Goal: Task Accomplishment & Management: Use online tool/utility

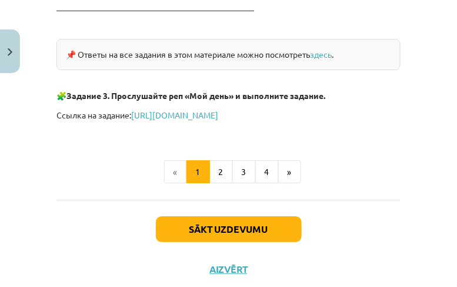
scroll to position [2175, 0]
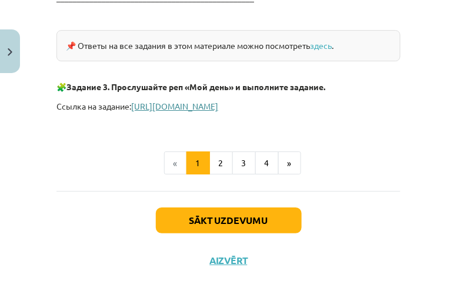
click at [208, 104] on link "[URL][DOMAIN_NAME]" at bounding box center [174, 106] width 87 height 11
click at [218, 155] on button "2" at bounding box center [221, 163] width 24 height 24
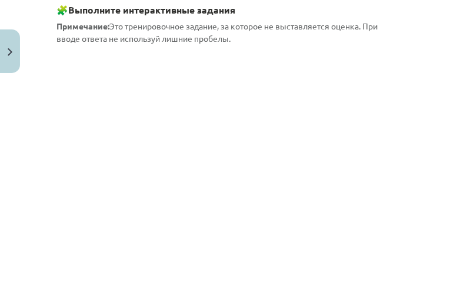
scroll to position [358, 0]
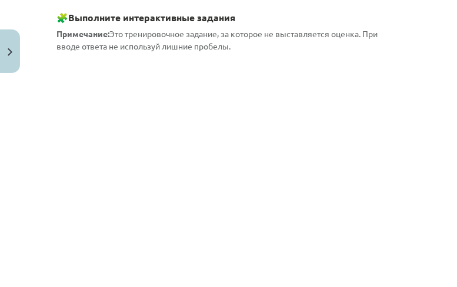
click at [286, 31] on span "Примечание: Это тренировочное задание, за которое не выставляется оценка. При в…" at bounding box center [216, 40] width 321 height 23
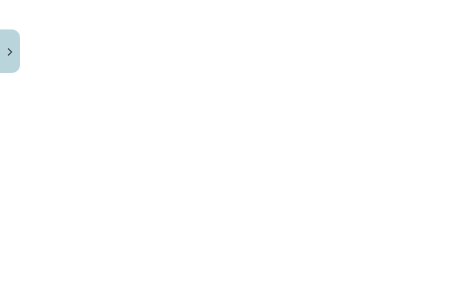
scroll to position [651, 0]
click at [10, 48] on img "Close" at bounding box center [10, 52] width 5 height 8
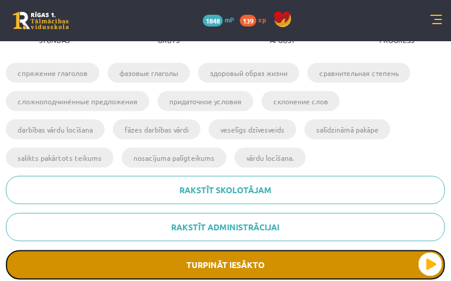
click at [291, 250] on button "Turpināt iesākto" at bounding box center [225, 264] width 439 height 29
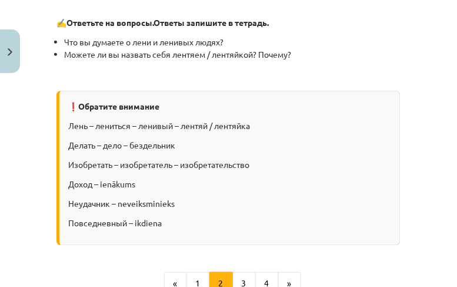
scroll to position [1635, 0]
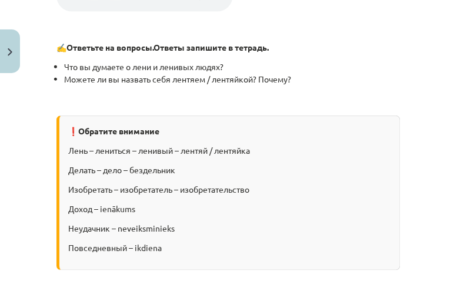
scroll to position [1823, 0]
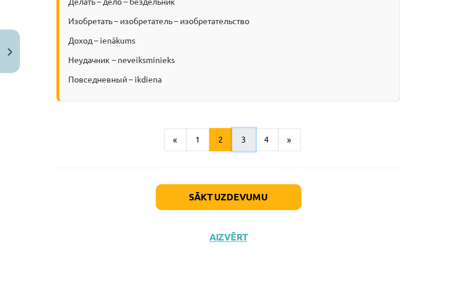
click at [240, 142] on button "3" at bounding box center [244, 140] width 24 height 24
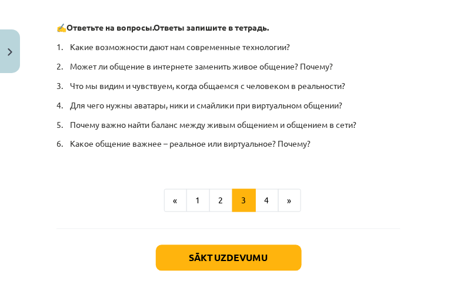
scroll to position [1008, 0]
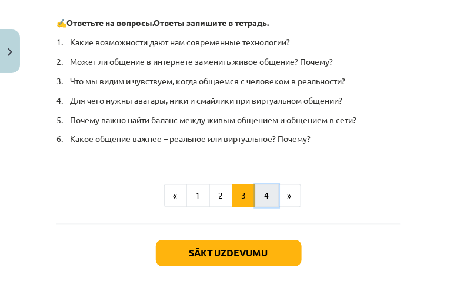
click at [261, 196] on button "4" at bounding box center [267, 196] width 24 height 24
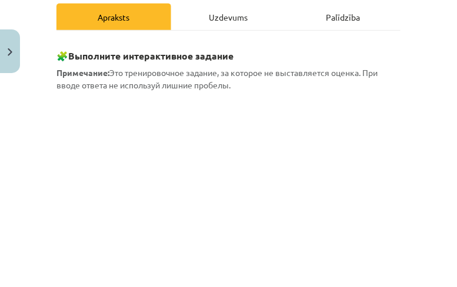
scroll to position [192, 0]
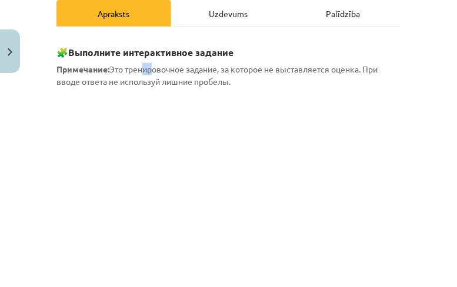
drag, startPoint x: 148, startPoint y: 71, endPoint x: 141, endPoint y: 72, distance: 7.7
click at [141, 72] on span "Примечание: Это тренировочное задание, за которое не выставляется оценка. При в…" at bounding box center [216, 75] width 321 height 23
copy span "ни"
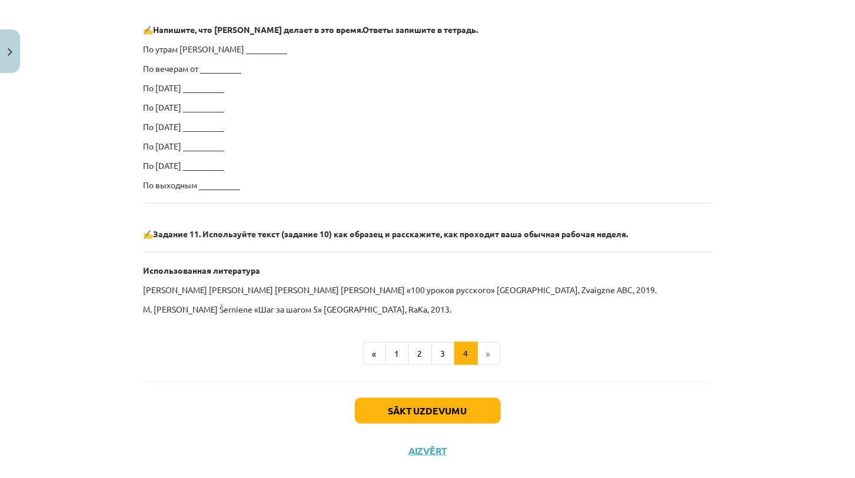
scroll to position [744, 0]
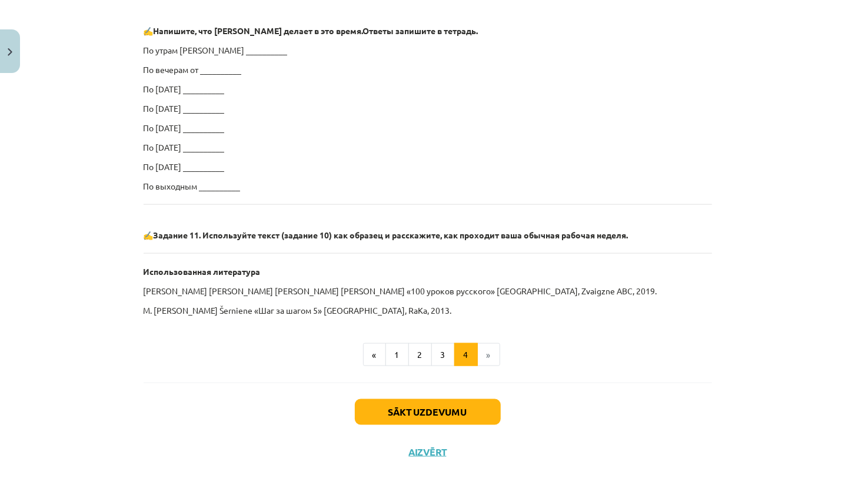
click at [212, 49] on p "По утрам [PERSON_NAME] __________" at bounding box center [428, 50] width 568 height 12
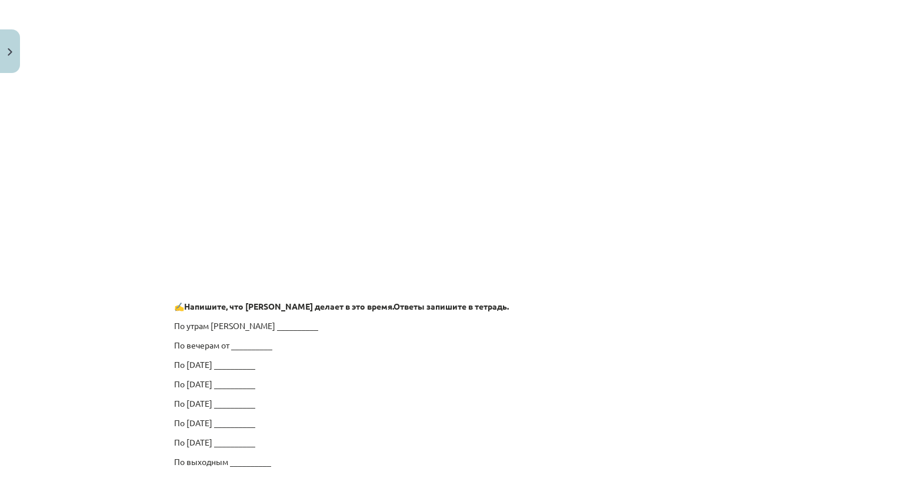
scroll to position [470, 0]
click at [244, 286] on p "По утрам [PERSON_NAME] __________" at bounding box center [459, 324] width 568 height 12
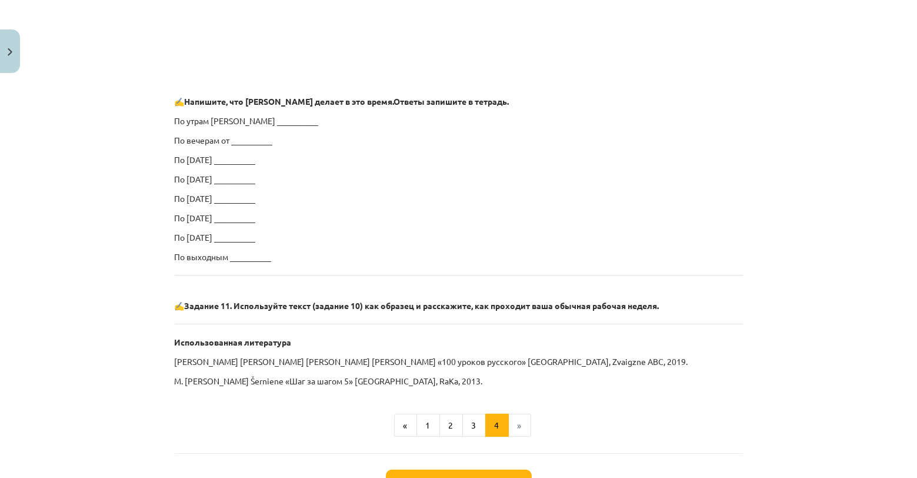
scroll to position [767, 0]
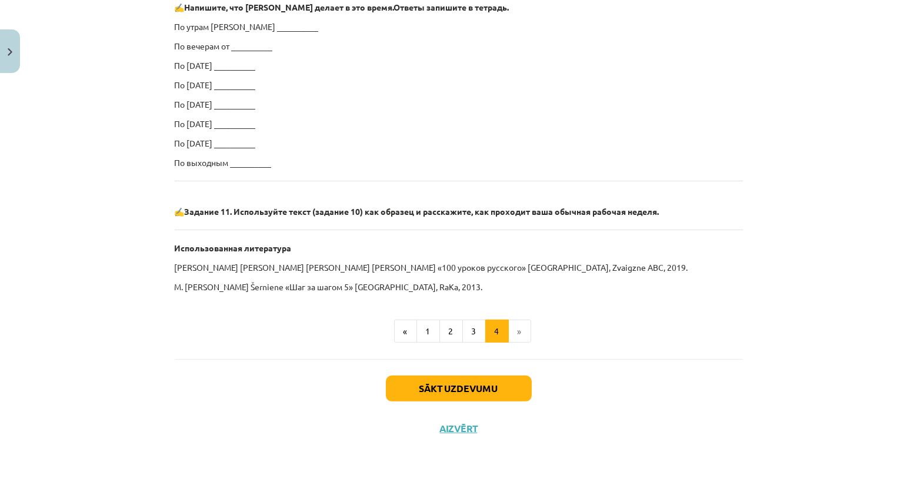
click at [277, 286] on p "M. [PERSON_NAME] Šerniene «Шаг за шагом 5» [GEOGRAPHIC_DATA], RaKa, 2013." at bounding box center [459, 287] width 568 height 12
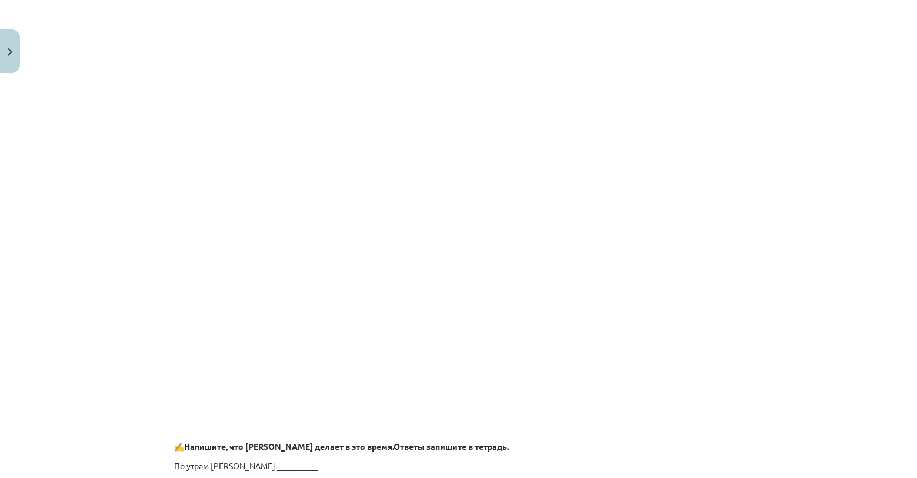
scroll to position [0, 0]
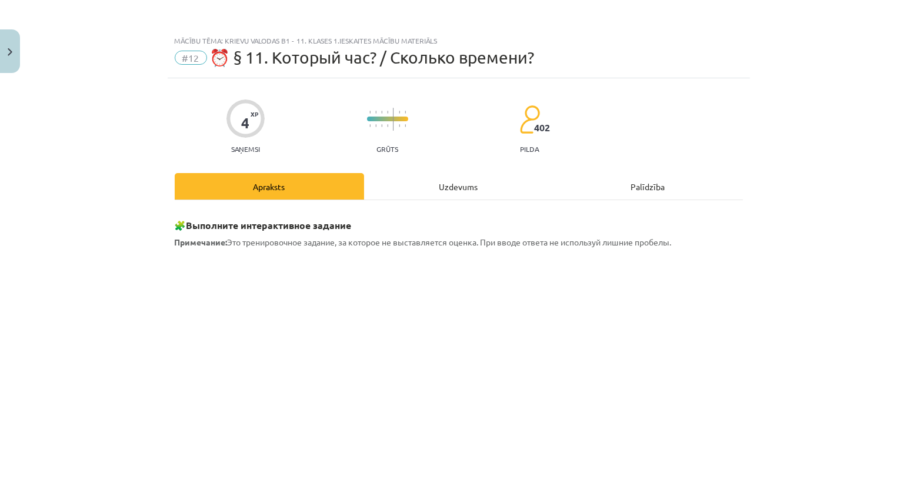
click at [457, 184] on div "Uzdevums" at bounding box center [458, 186] width 189 height 26
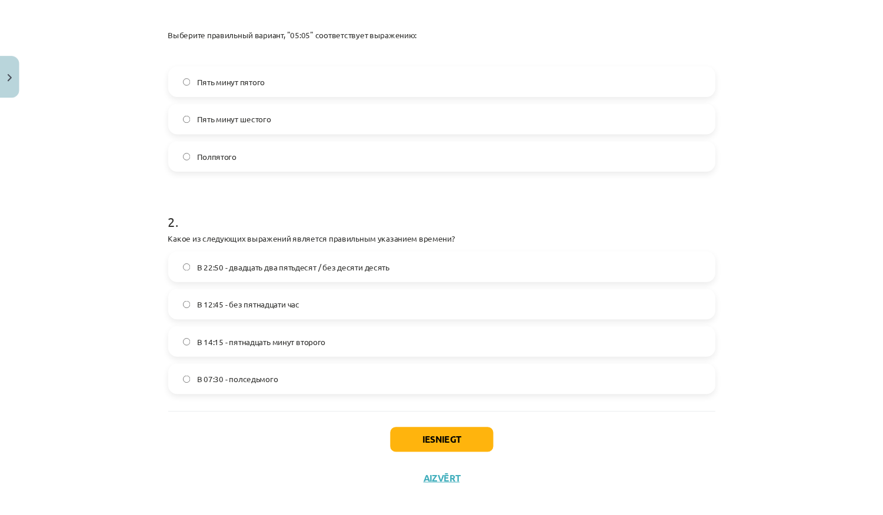
scroll to position [332, 0]
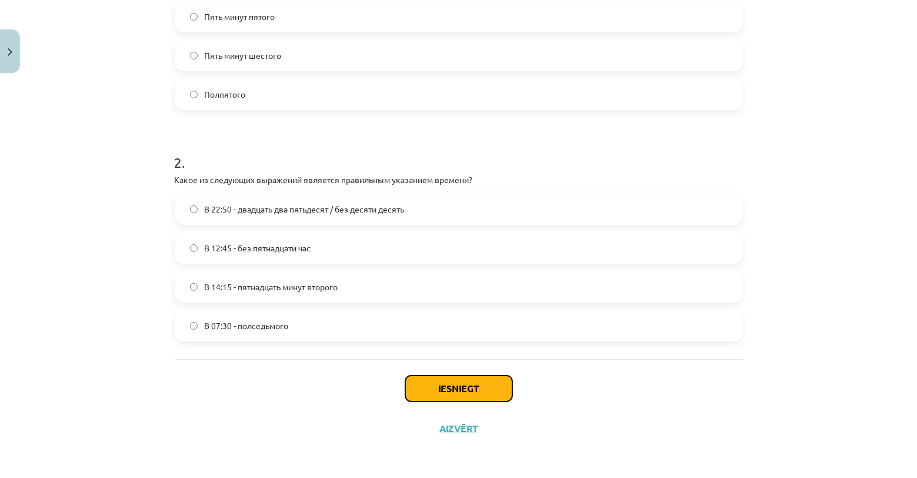
click at [457, 286] on button "Iesniegt" at bounding box center [458, 388] width 107 height 26
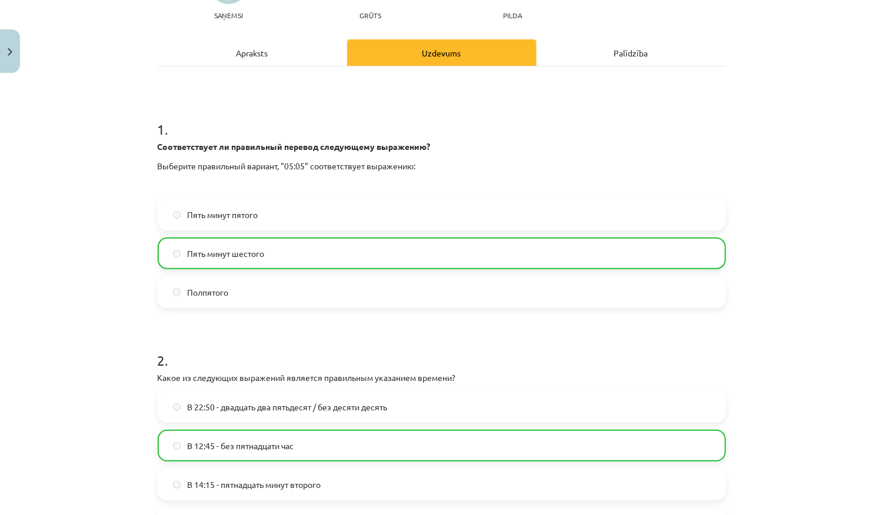
scroll to position [331, 0]
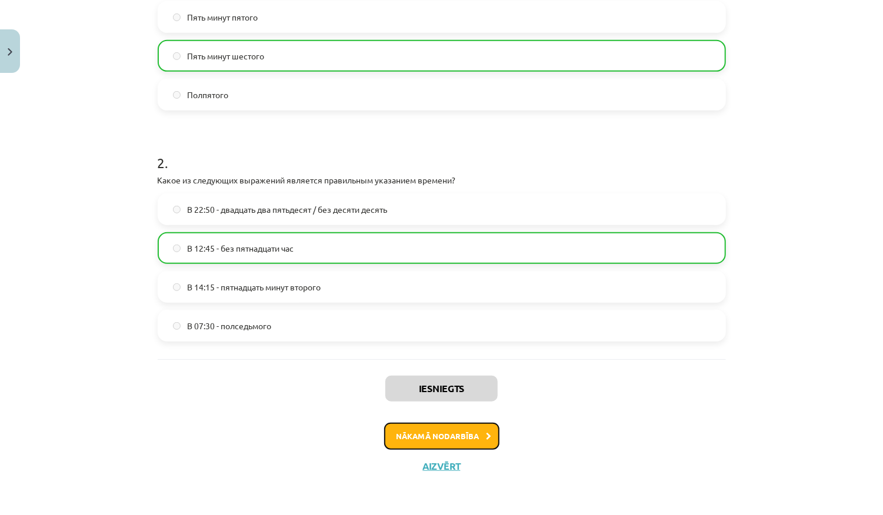
click at [439, 286] on button "Nākamā nodarbība" at bounding box center [441, 436] width 115 height 27
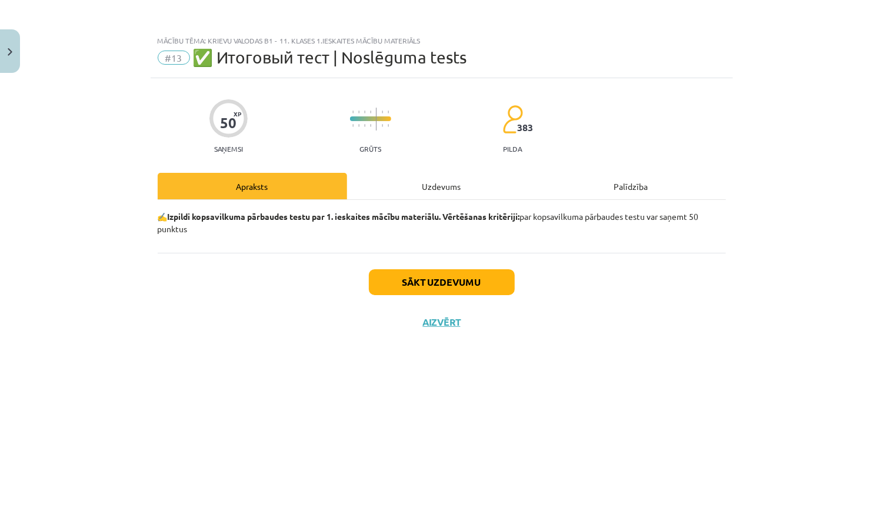
scroll to position [0, 0]
click at [441, 286] on button "Sākt uzdevumu" at bounding box center [442, 282] width 146 height 26
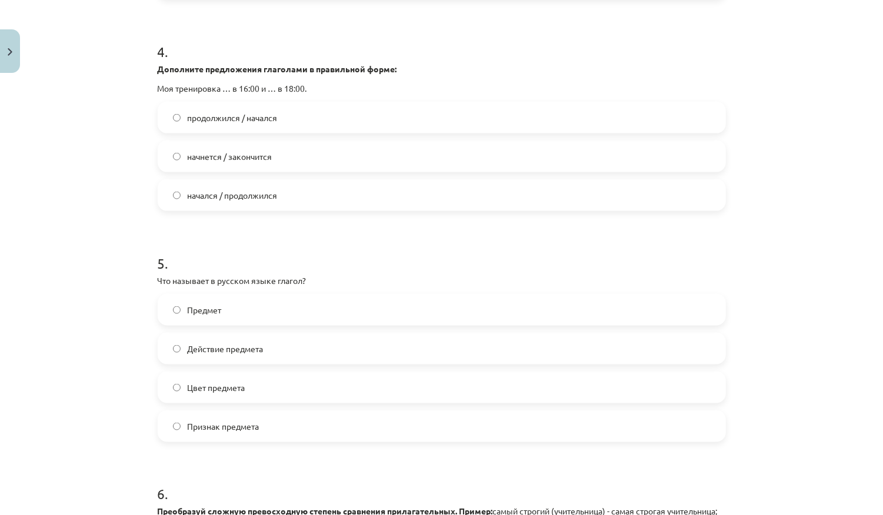
scroll to position [872, 0]
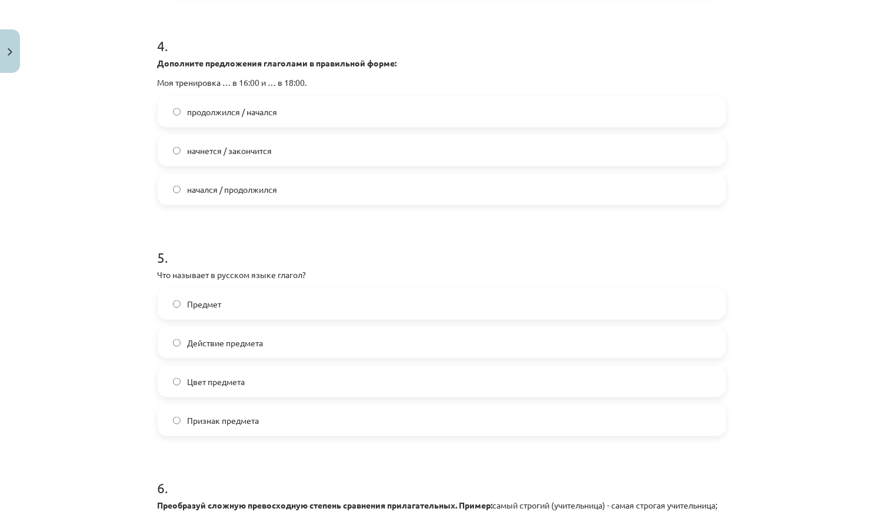
click at [204, 151] on span "начнется / закончится" at bounding box center [230, 151] width 85 height 12
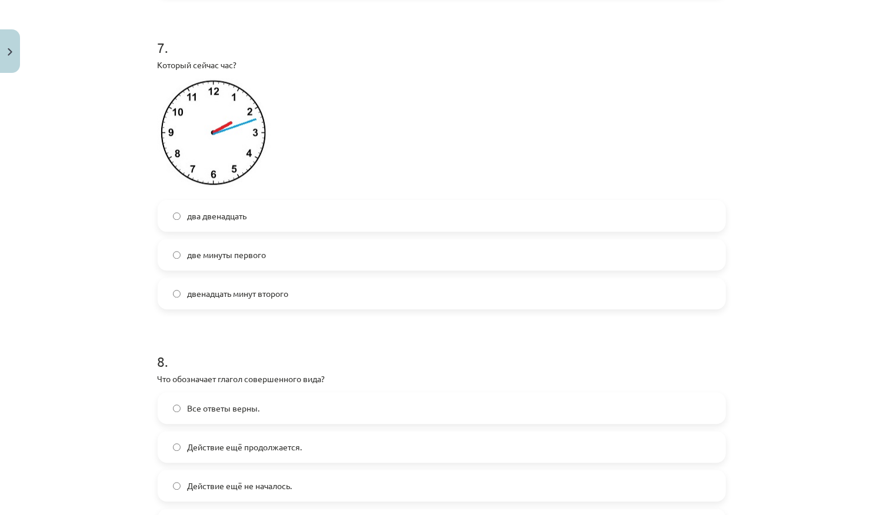
scroll to position [1531, 0]
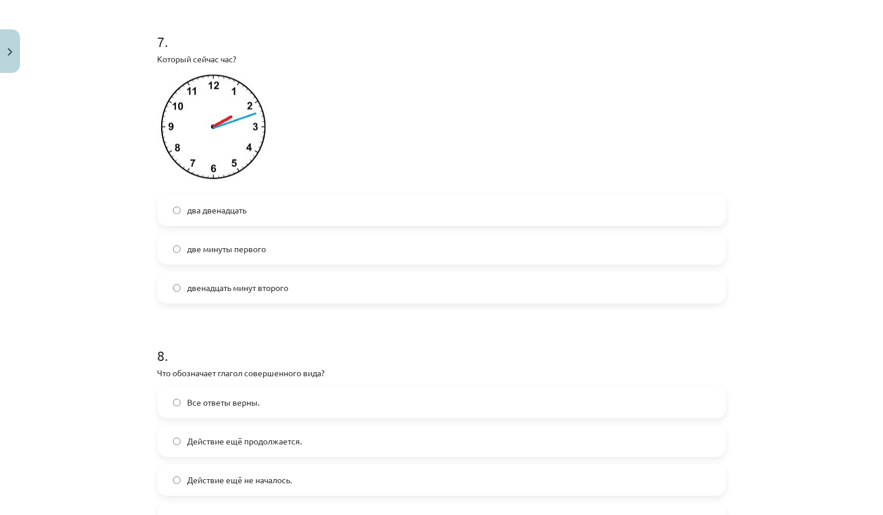
click at [190, 286] on span "двенадцать минут второго" at bounding box center [238, 288] width 101 height 12
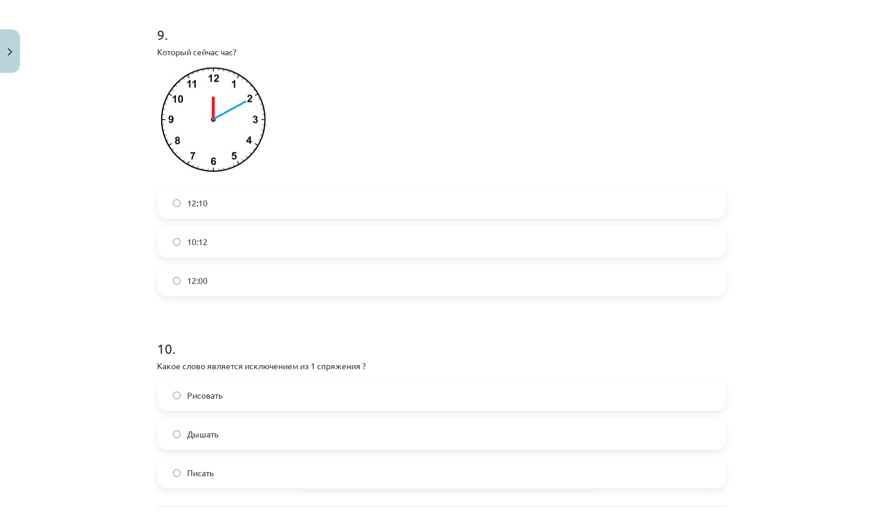
scroll to position [2086, 0]
click at [201, 207] on span "12:10" at bounding box center [198, 201] width 21 height 12
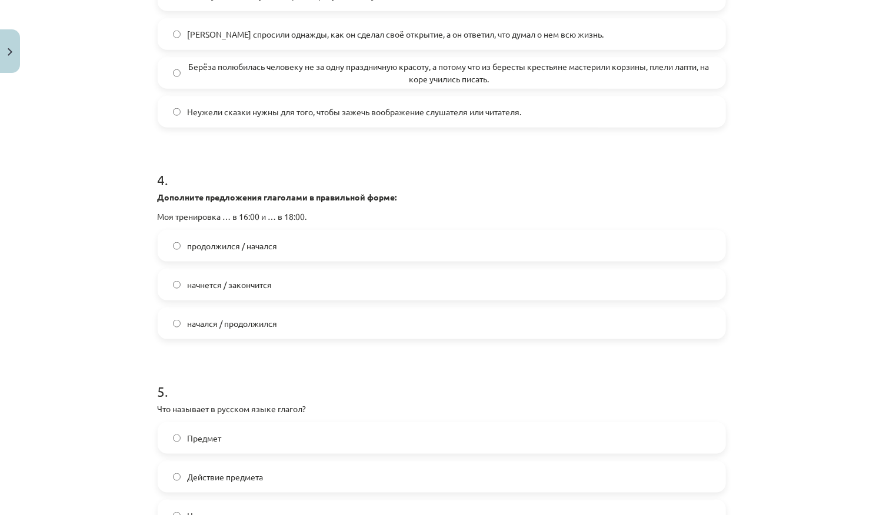
scroll to position [662, 0]
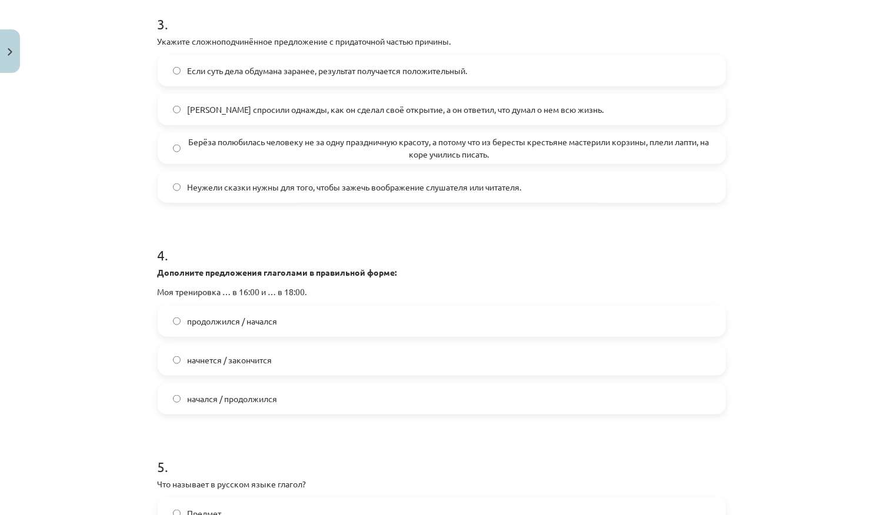
click at [188, 69] on span "Если суть дела обдумана заранее, результат получается положительный." at bounding box center [328, 71] width 280 height 12
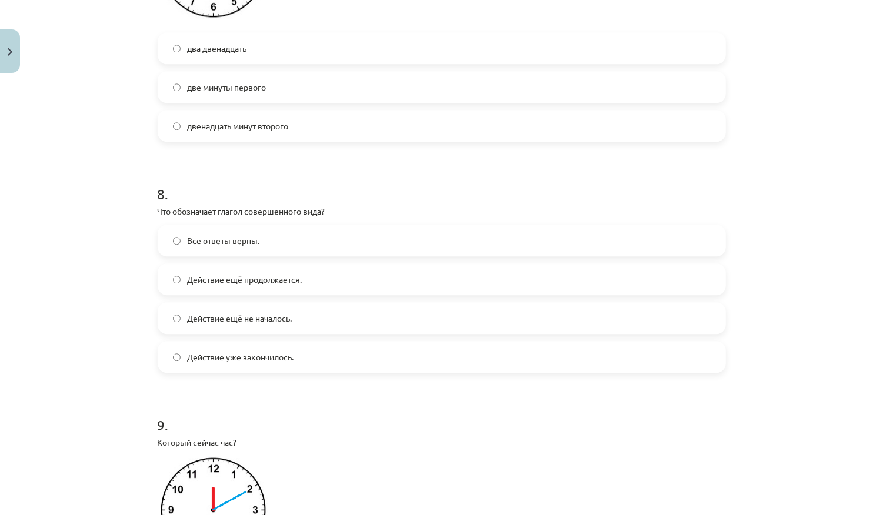
scroll to position [2206, 0]
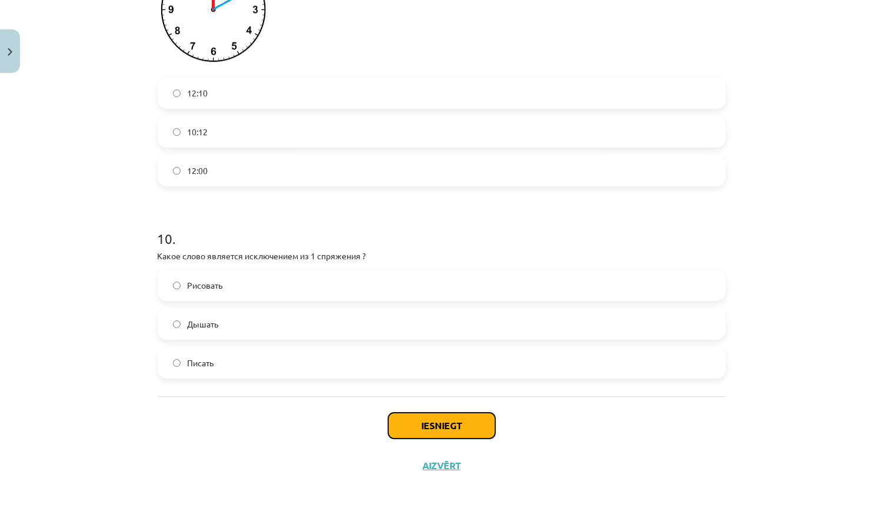
click at [440, 286] on button "Iesniegt" at bounding box center [441, 426] width 107 height 26
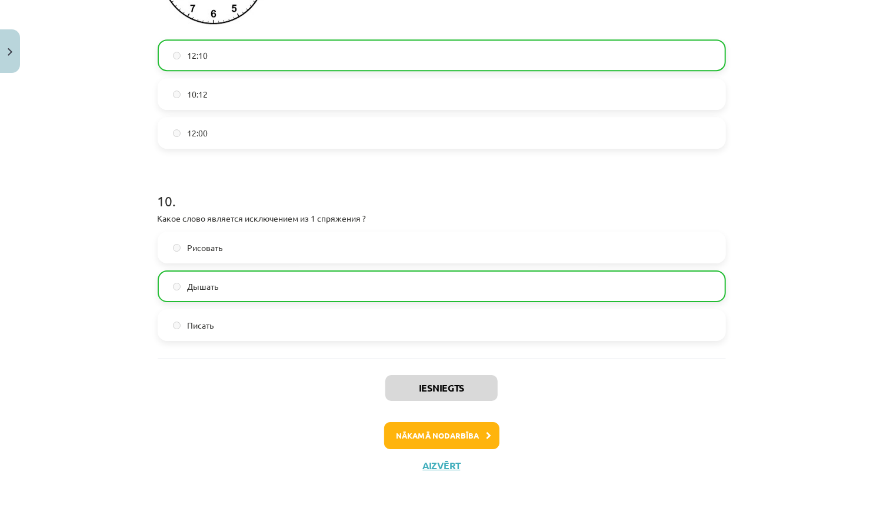
scroll to position [2243, 0]
click at [457, 286] on button "Nākamā nodarbība" at bounding box center [441, 435] width 115 height 27
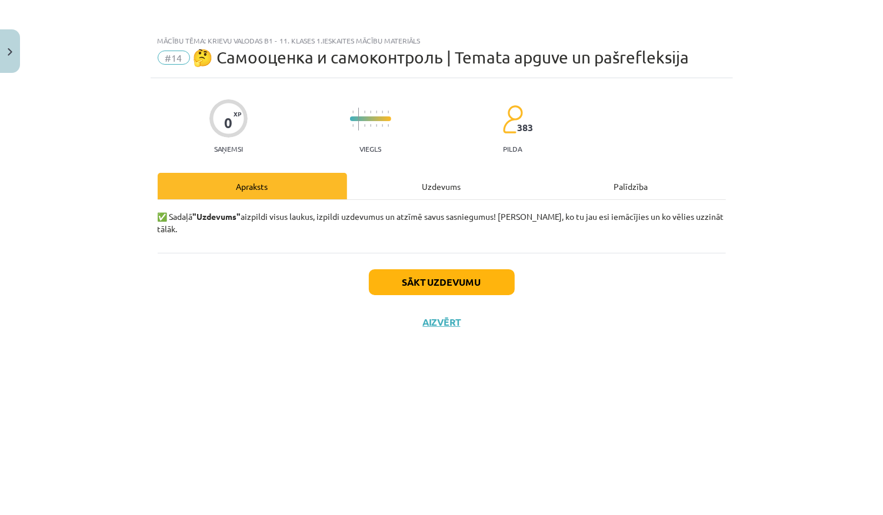
scroll to position [0, 0]
